Goal: Information Seeking & Learning: Check status

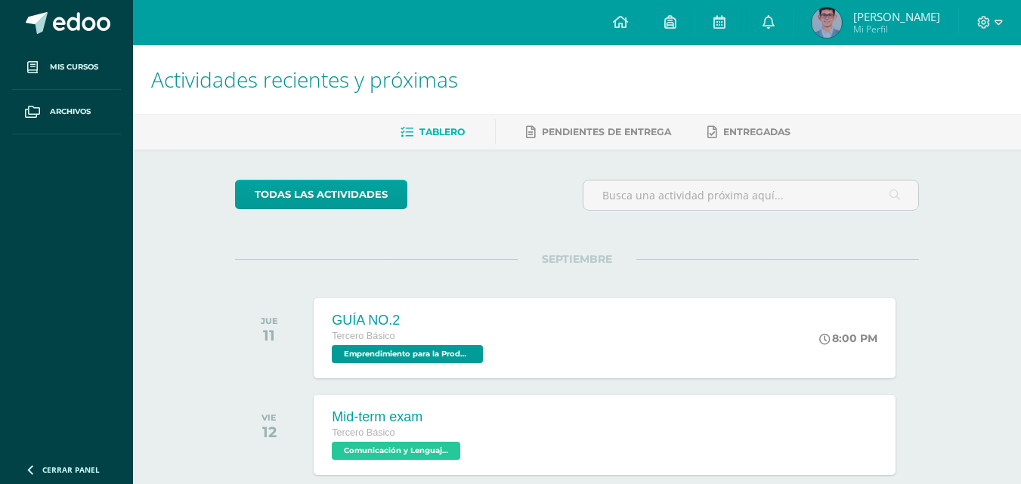
click at [886, 19] on span "[PERSON_NAME]" at bounding box center [896, 16] width 87 height 15
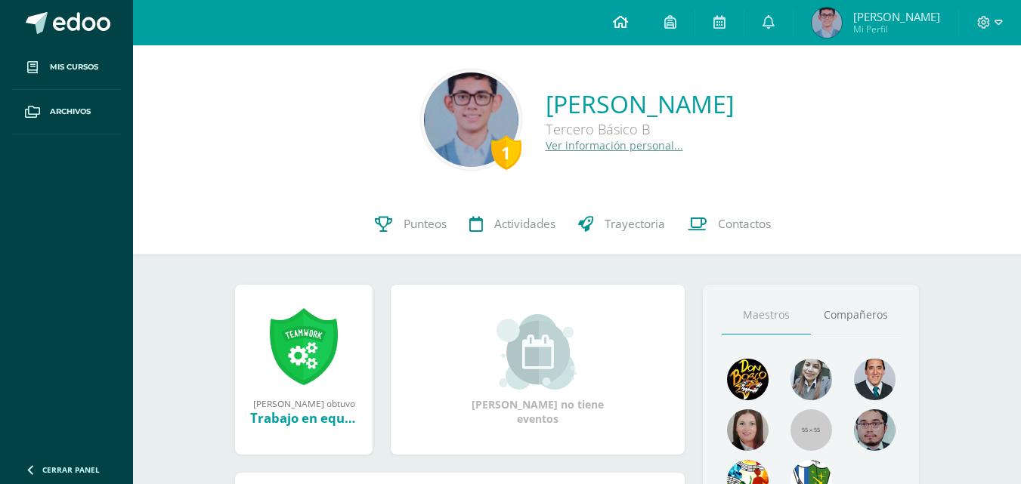
click at [646, 20] on link at bounding box center [620, 22] width 51 height 45
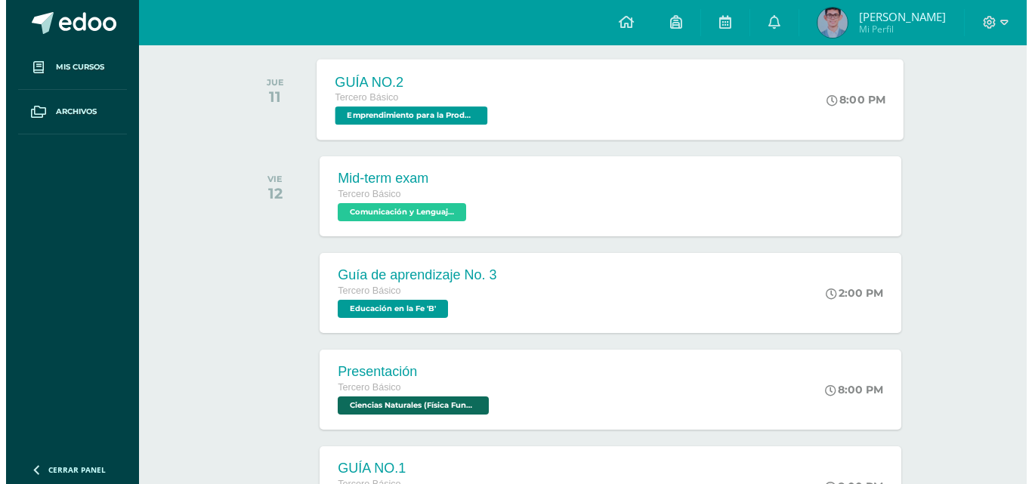
scroll to position [252, 0]
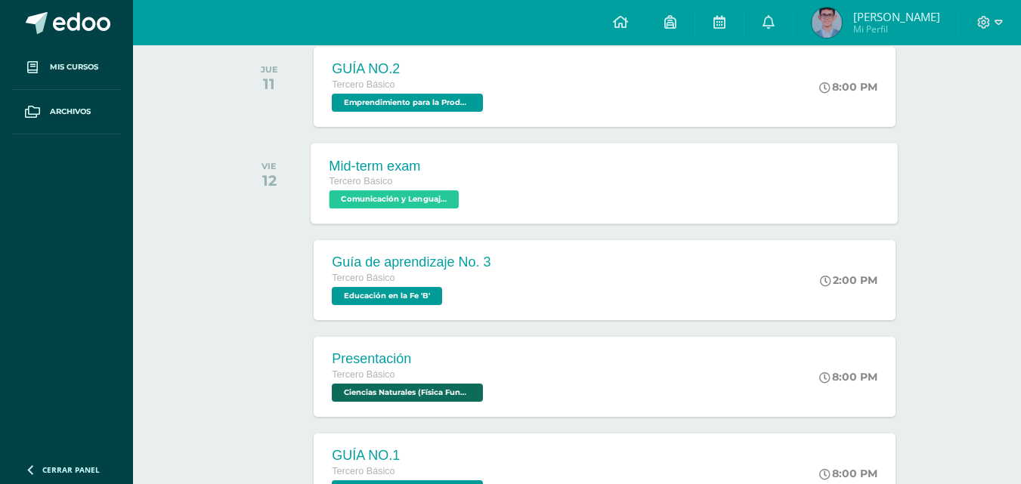
click at [520, 161] on div "Mid-term exam Tercero Básico Comunicación y Lenguaje, Idioma Extranjero Inglés …" at bounding box center [604, 183] width 587 height 81
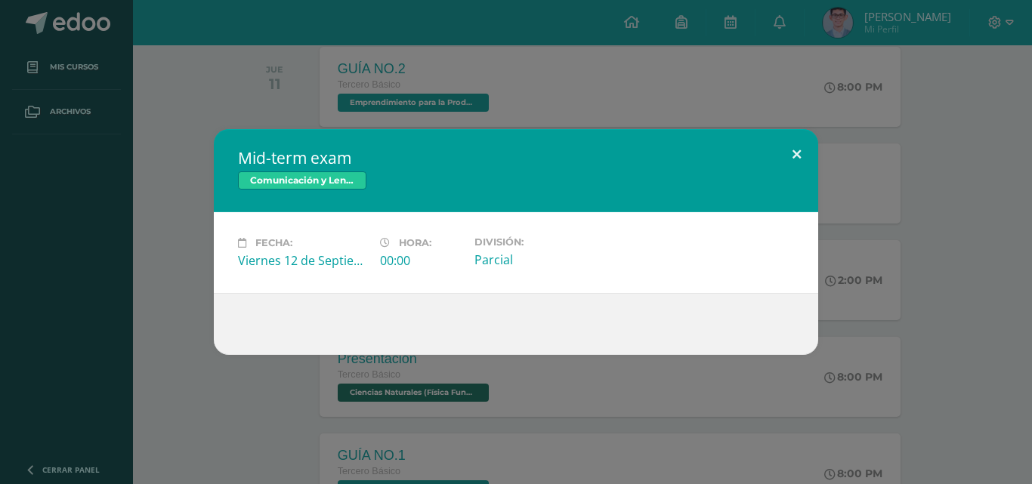
click at [801, 152] on button at bounding box center [796, 154] width 43 height 51
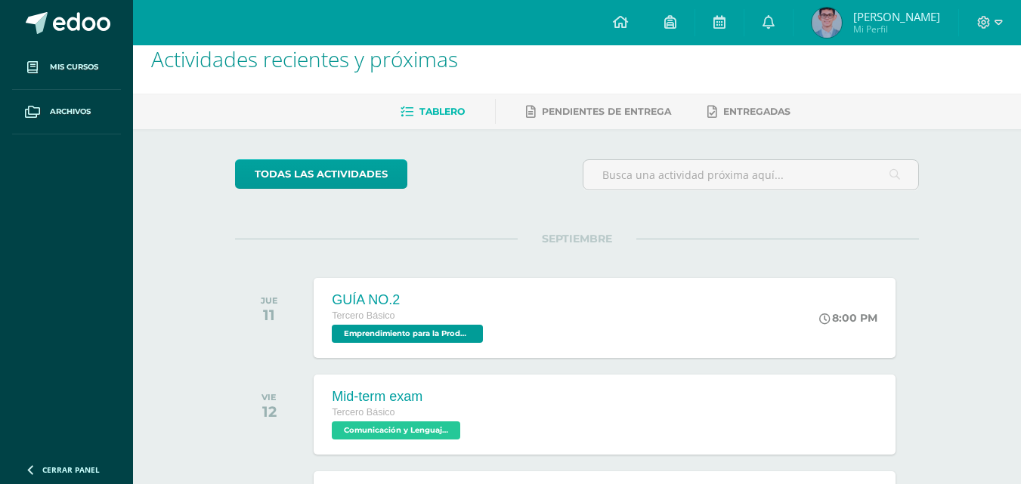
scroll to position [0, 0]
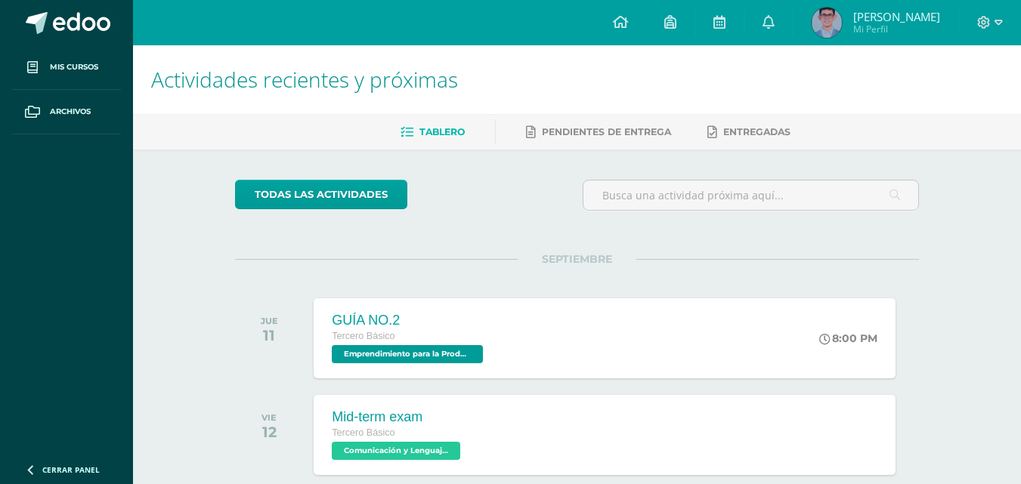
click at [904, 20] on span "[PERSON_NAME]" at bounding box center [896, 16] width 87 height 15
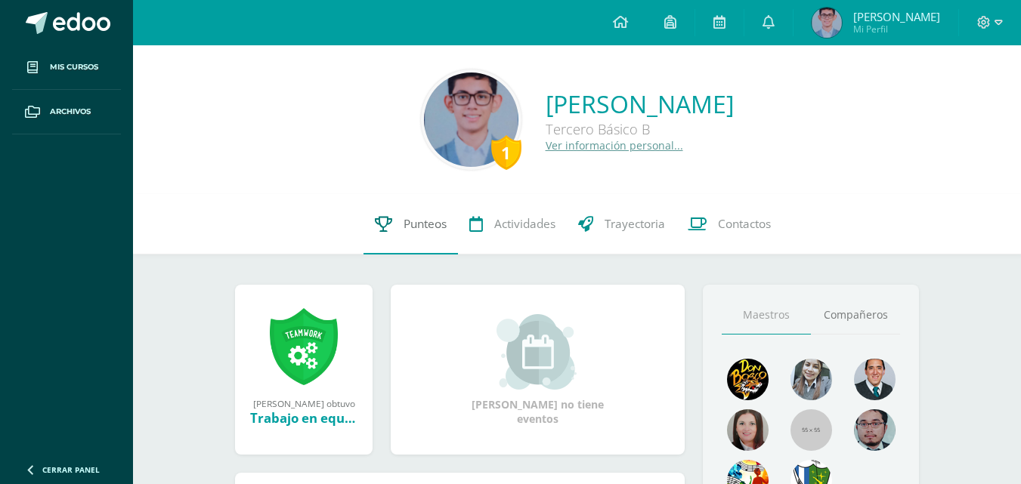
click at [430, 233] on link "Punteos" at bounding box center [410, 224] width 94 height 60
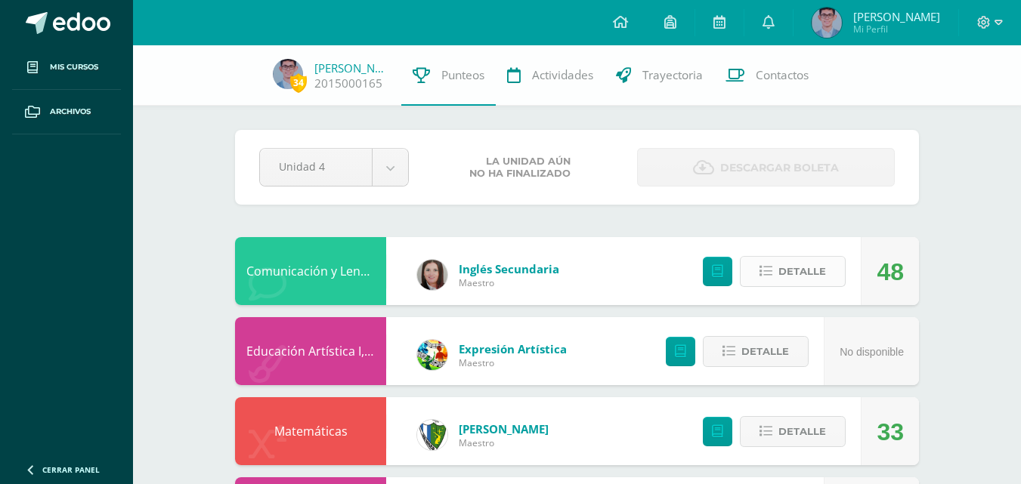
click at [801, 267] on span "Detalle" at bounding box center [802, 272] width 48 height 28
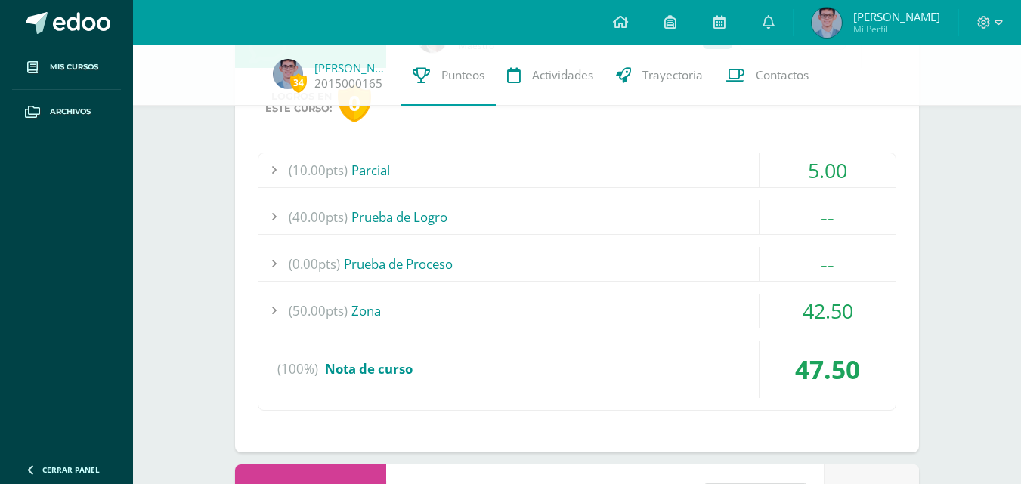
scroll to position [252, 0]
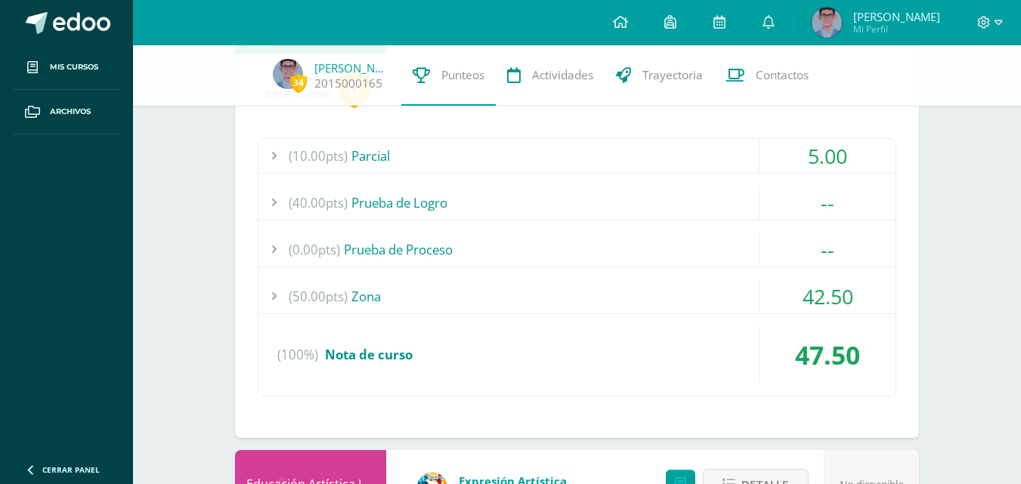
click at [845, 168] on span "5.00" at bounding box center [827, 156] width 39 height 28
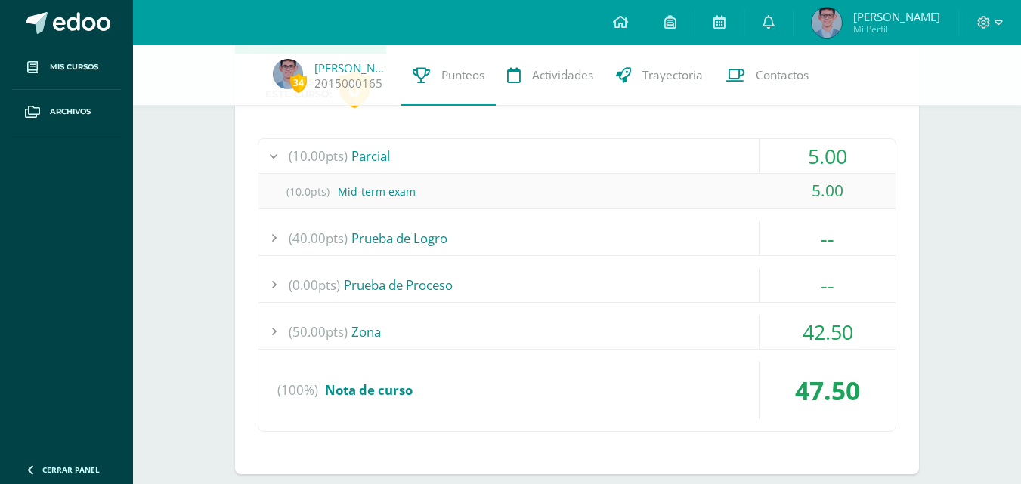
click at [811, 337] on span "42.50" at bounding box center [827, 332] width 51 height 28
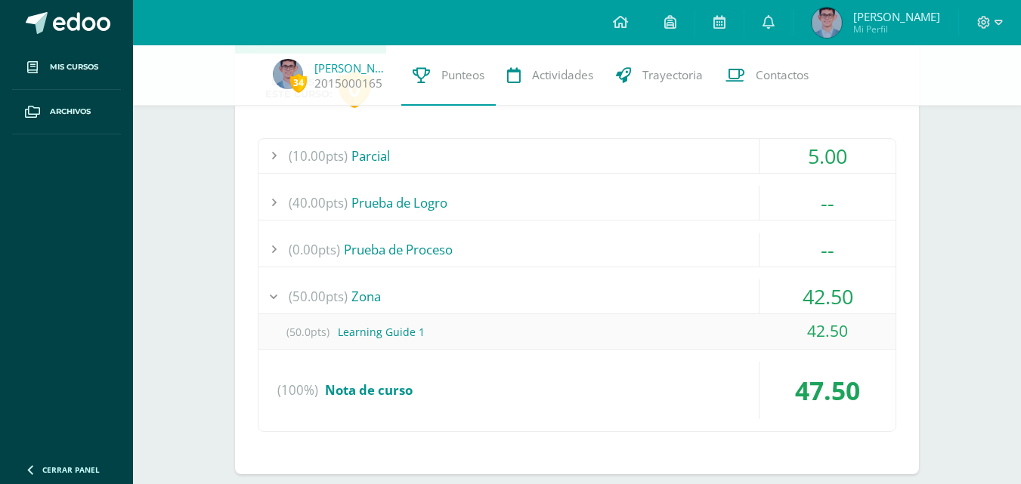
click at [821, 301] on span "42.50" at bounding box center [827, 297] width 51 height 28
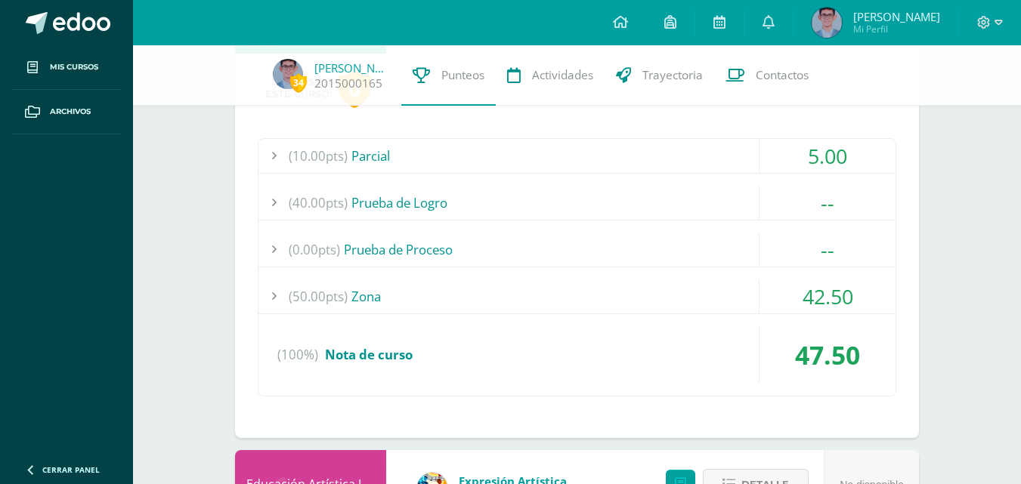
click at [842, 162] on span "5.00" at bounding box center [827, 156] width 39 height 28
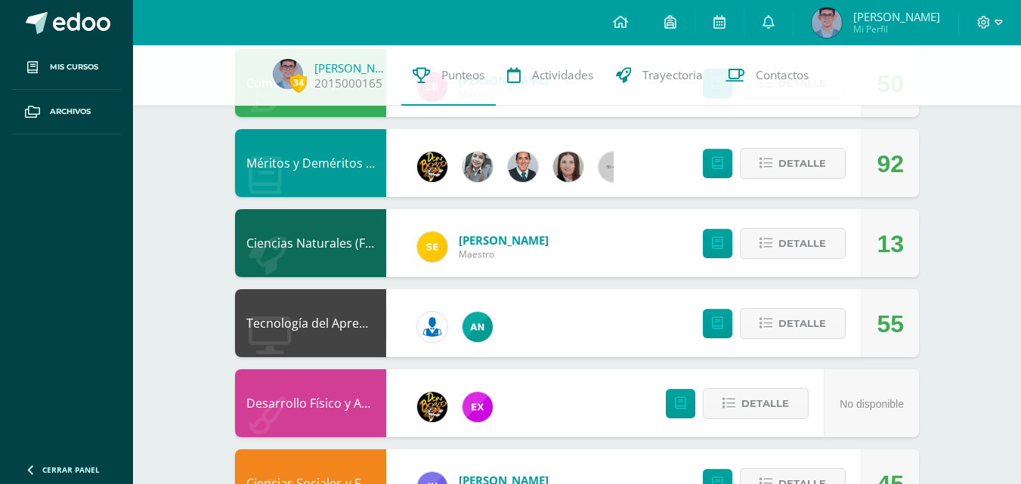
scroll to position [1393, 0]
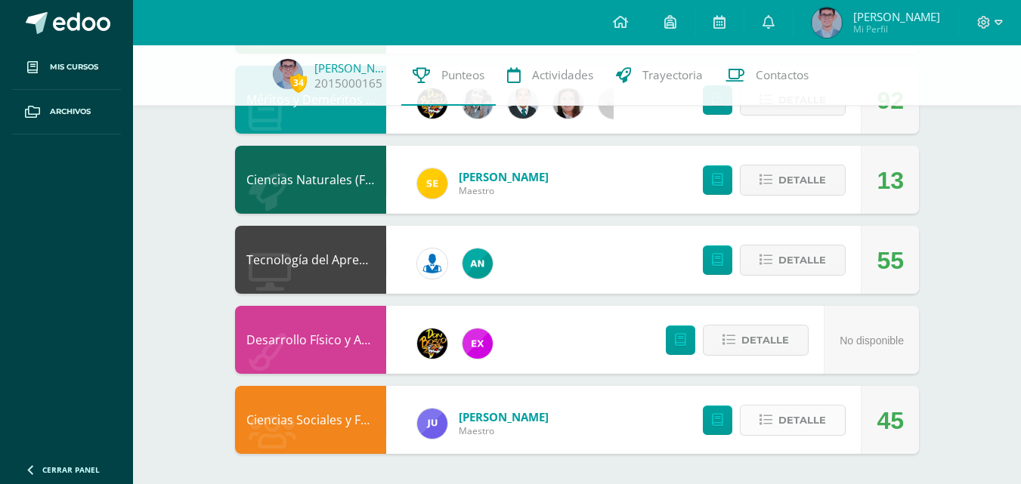
click at [811, 420] on span "Detalle" at bounding box center [802, 420] width 48 height 28
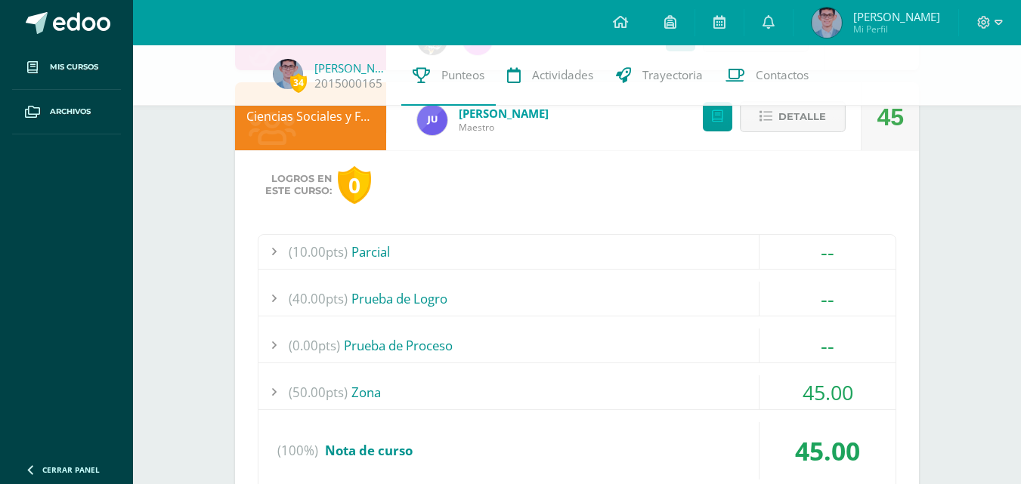
scroll to position [1698, 0]
